Goal: Find contact information

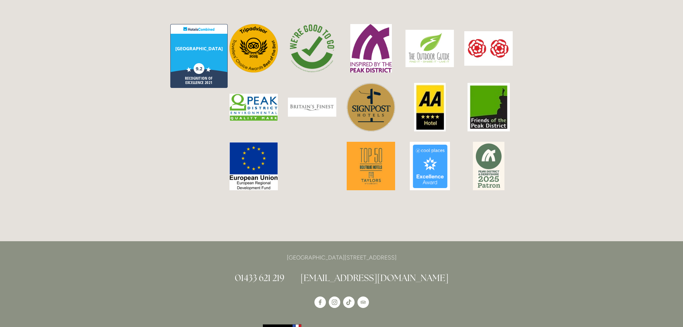
scroll to position [1830, 0]
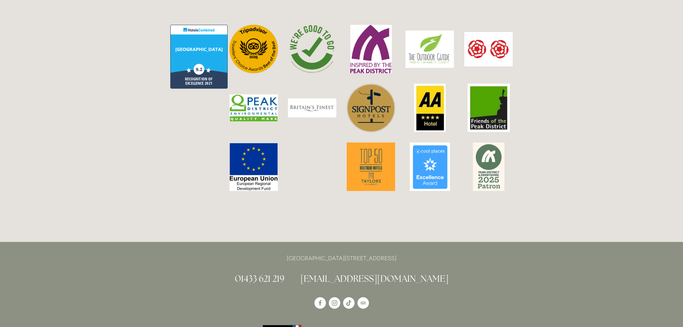
click at [456, 272] on h2 "01433 621 219 [EMAIL_ADDRESS][DOMAIN_NAME]" at bounding box center [341, 278] width 343 height 13
drag, startPoint x: 444, startPoint y: 243, endPoint x: 325, endPoint y: 238, distance: 119.2
click at [325, 272] on h2 "01433 621 219 [EMAIL_ADDRESS][DOMAIN_NAME]" at bounding box center [341, 278] width 343 height 13
copy link "[EMAIL_ADDRESS][DOMAIN_NAME]"
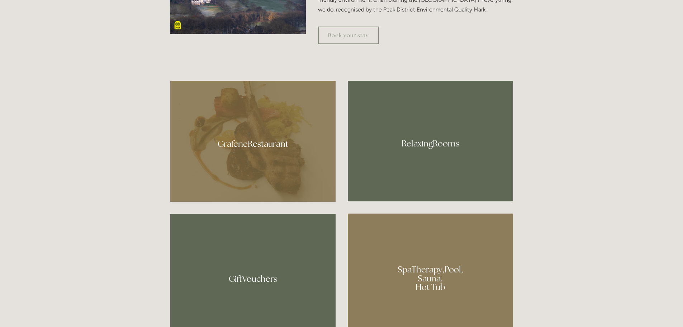
scroll to position [538, 0]
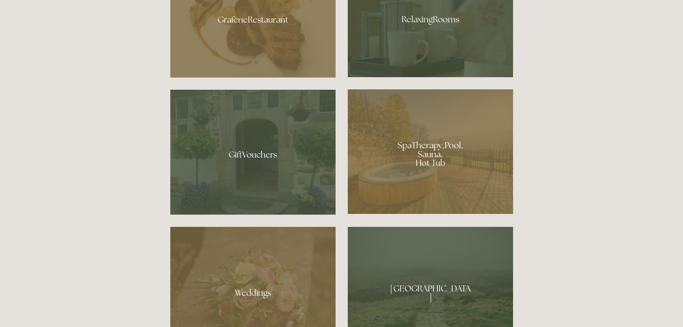
click at [448, 149] on div at bounding box center [430, 151] width 165 height 124
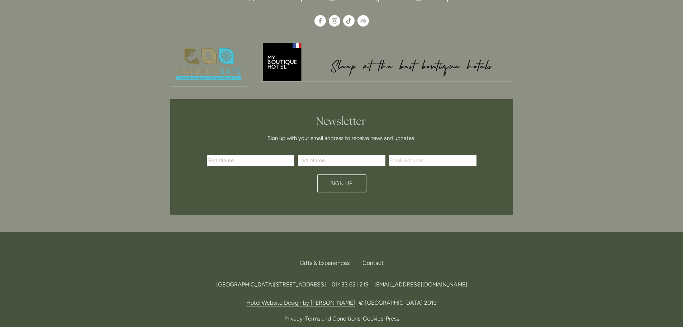
scroll to position [2134, 0]
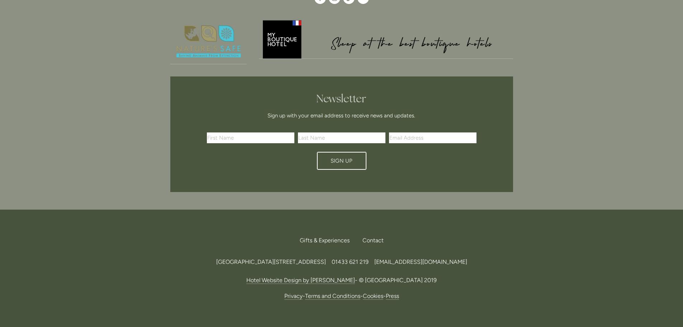
drag, startPoint x: 514, startPoint y: 235, endPoint x: 510, endPoint y: 232, distance: 5.5
click at [514, 235] on div "Back to Top Gifts & Experiences Contact Call Us Find Us Losehill House Hotel & …" at bounding box center [342, 266] width 366 height 114
drag, startPoint x: 506, startPoint y: 221, endPoint x: 435, endPoint y: 221, distance: 71.4
click at [435, 257] on div "Losehill House Hotel & Spa, Losehill Lane, Edale Road, S33 6AF, United Kingdom …" at bounding box center [341, 262] width 343 height 10
copy span "[EMAIL_ADDRESS][DOMAIN_NAME]"
